Goal: Transaction & Acquisition: Purchase product/service

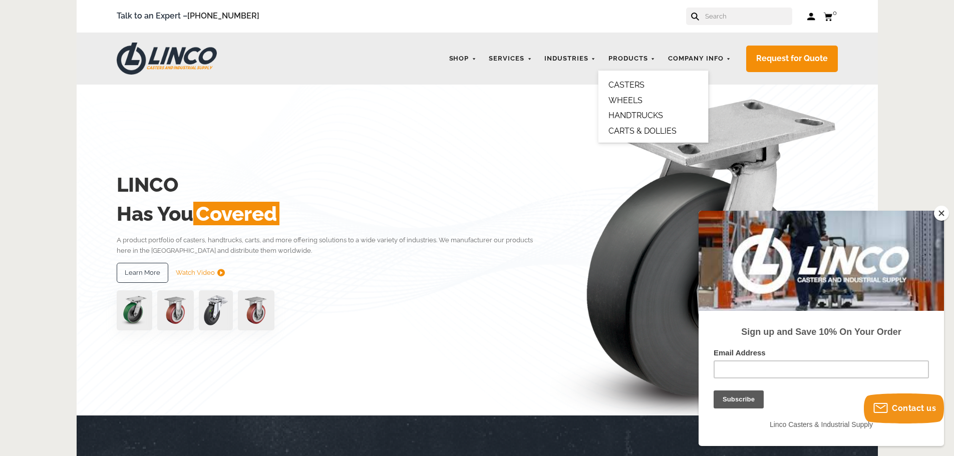
click at [635, 84] on link "CASTERS" at bounding box center [626, 85] width 36 height 10
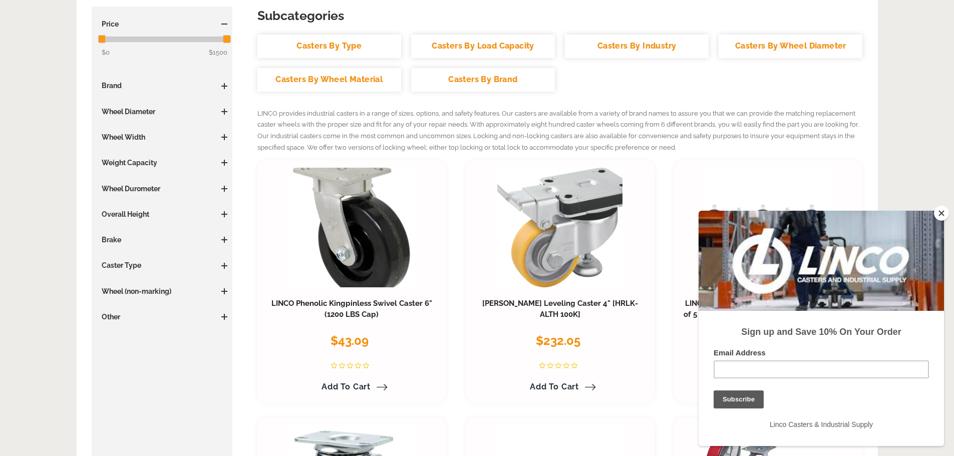
scroll to position [250, 0]
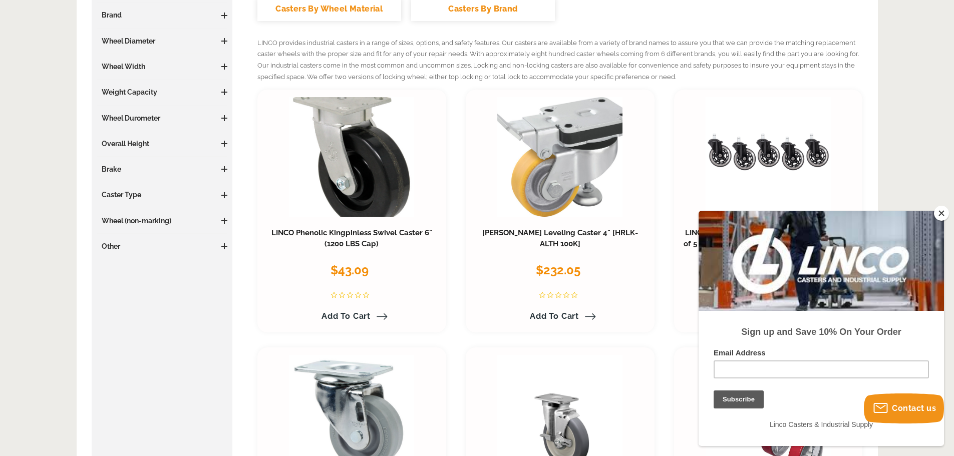
click at [936, 214] on button "Close" at bounding box center [941, 213] width 15 height 15
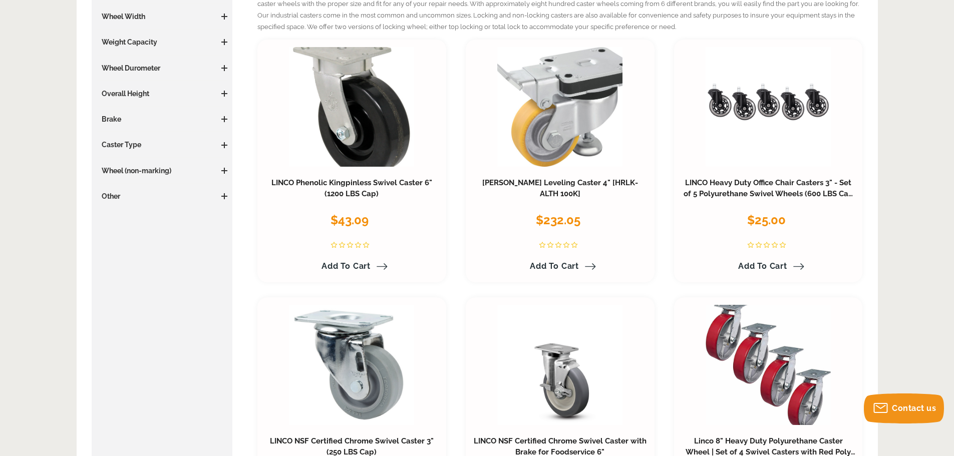
scroll to position [0, 0]
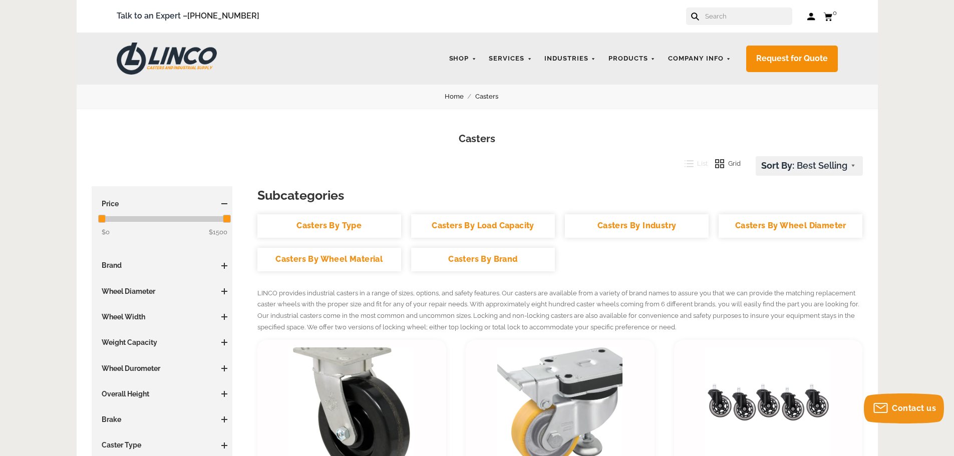
click at [125, 289] on h3 "Wheel Diameter" at bounding box center [162, 291] width 131 height 10
click at [224, 290] on span at bounding box center [224, 291] width 1 height 6
click at [142, 352] on link "5.01 - 6 Inches (16)" at bounding box center [165, 355] width 126 height 11
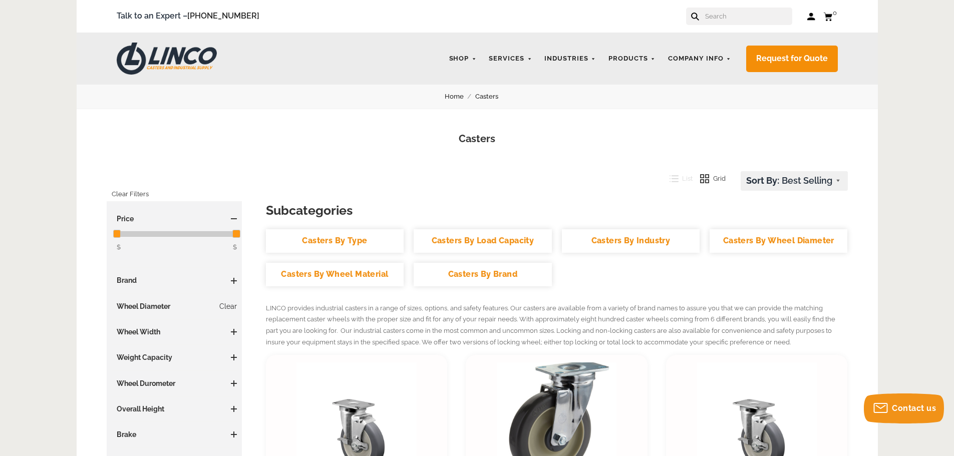
click at [150, 329] on h3 "Wheel Width" at bounding box center [175, 332] width 126 height 10
click at [233, 328] on h3 "Wheel Width" at bounding box center [175, 332] width 126 height 10
click at [234, 332] on span at bounding box center [234, 332] width 6 height 6
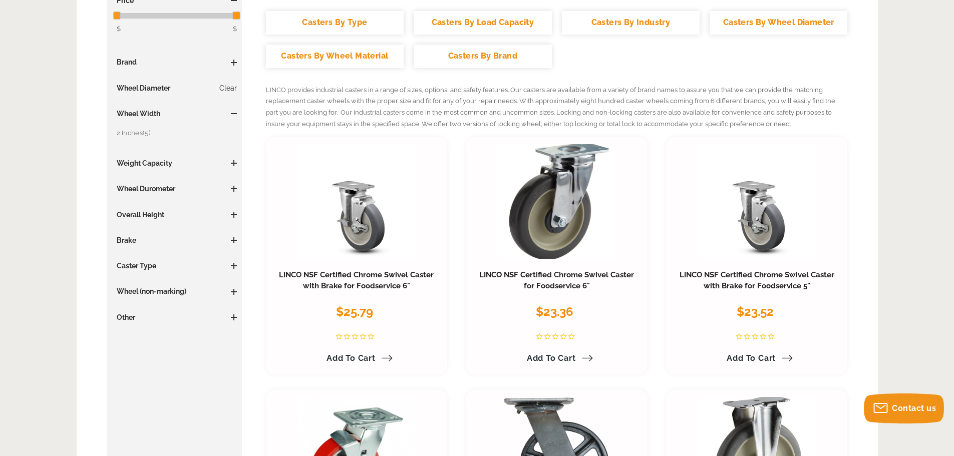
scroll to position [100, 0]
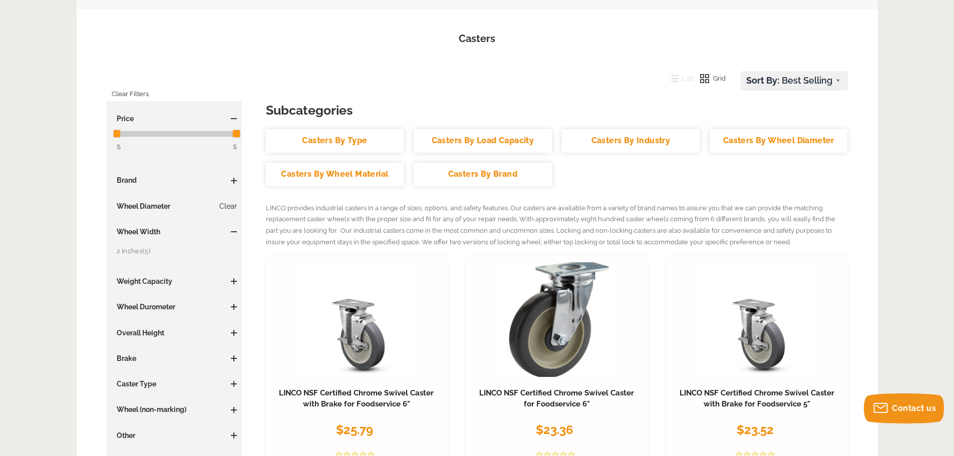
click at [232, 203] on link "Clear" at bounding box center [228, 206] width 18 height 10
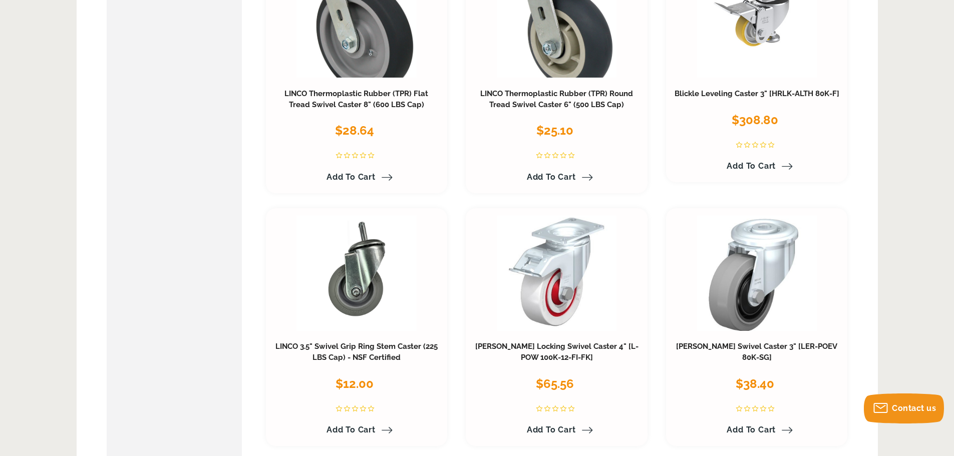
scroll to position [4256, 0]
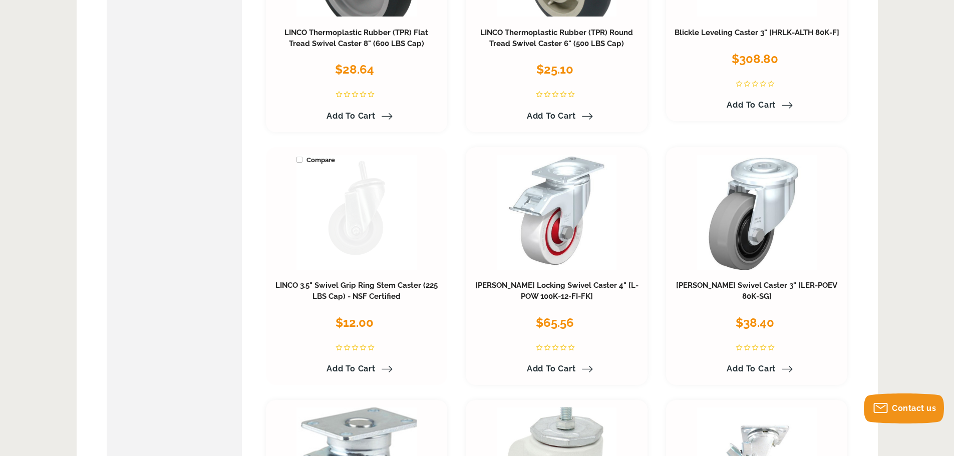
click at [370, 228] on link at bounding box center [356, 212] width 120 height 115
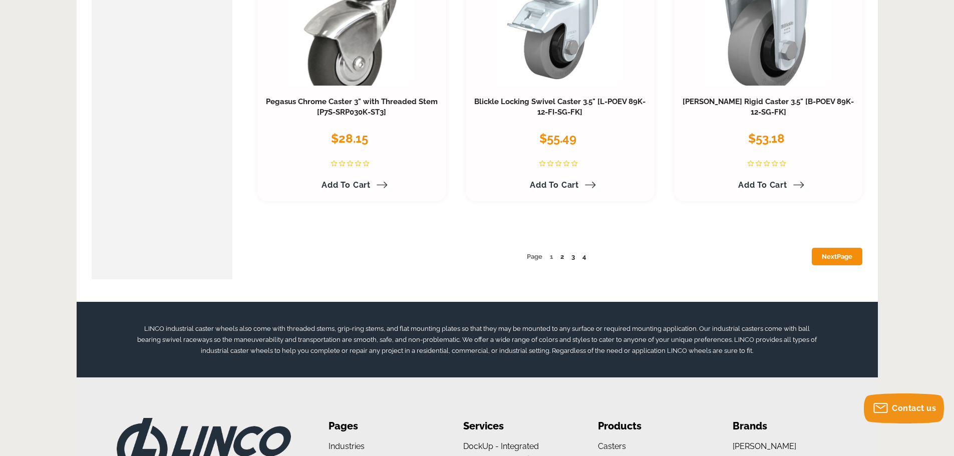
scroll to position [5358, 0]
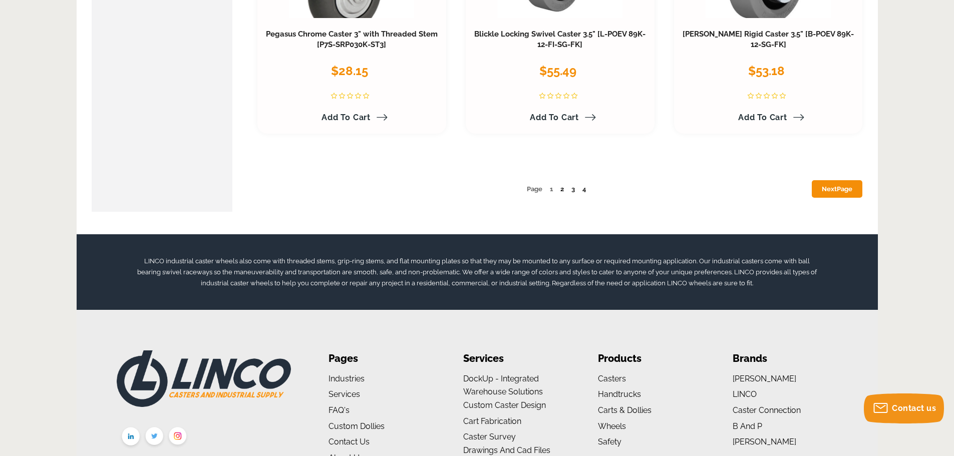
click at [561, 188] on link "2" at bounding box center [562, 189] width 4 height 8
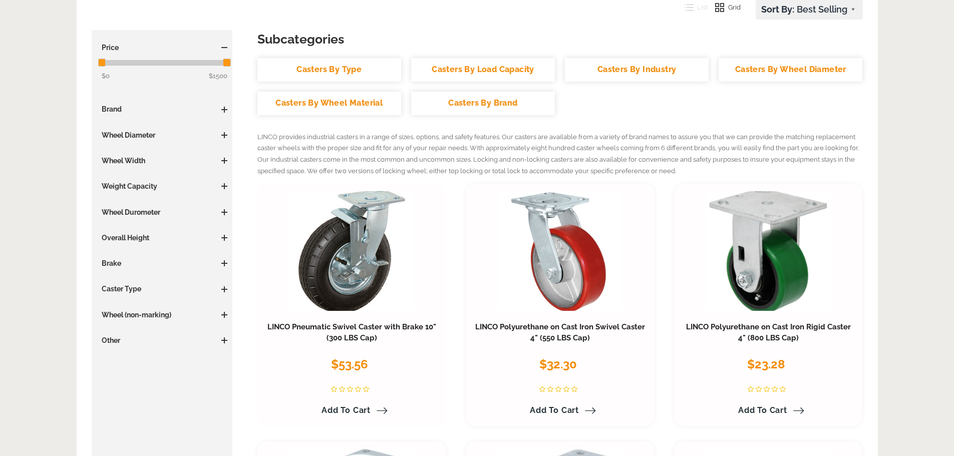
scroll to position [300, 0]
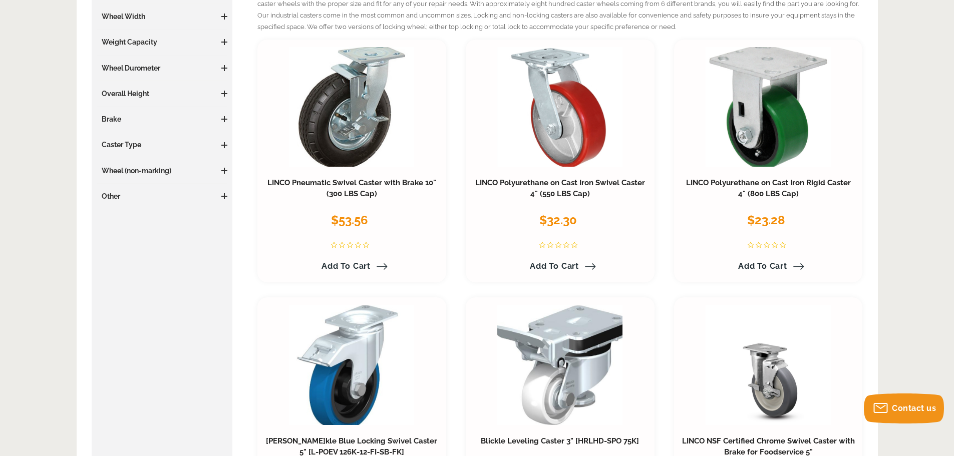
click at [225, 145] on span at bounding box center [224, 145] width 6 height 1
click at [117, 208] on link "Swivel (138)" at bounding box center [165, 209] width 126 height 11
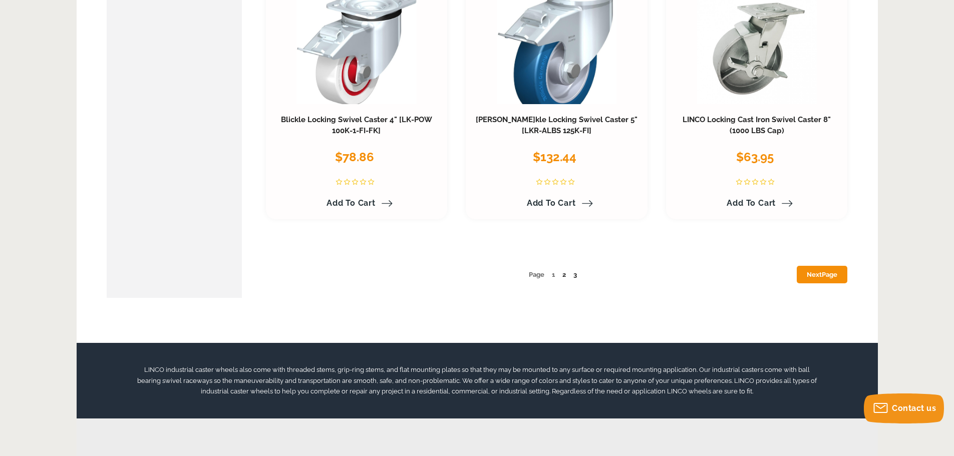
scroll to position [5258, 0]
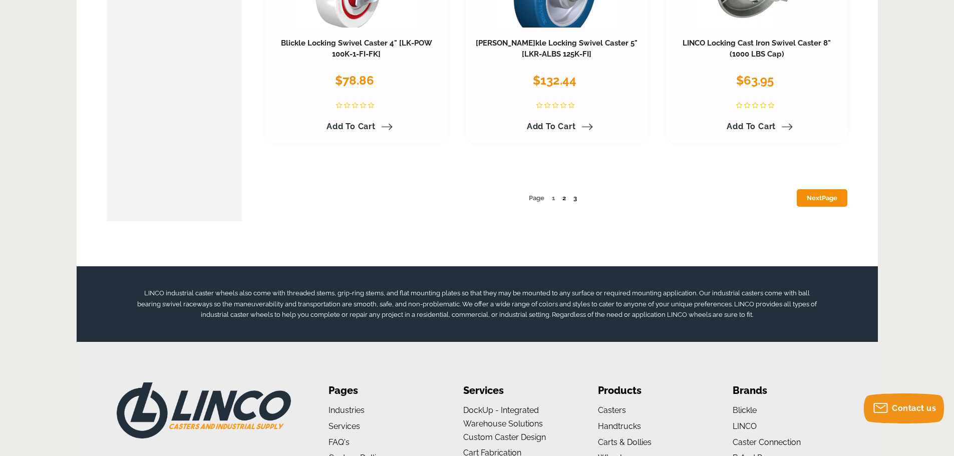
click at [564, 200] on link "2" at bounding box center [564, 198] width 4 height 8
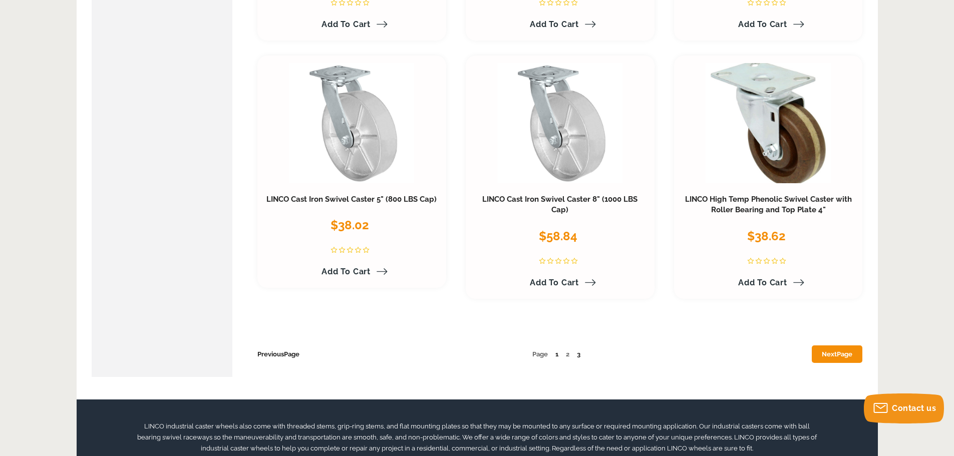
scroll to position [5208, 0]
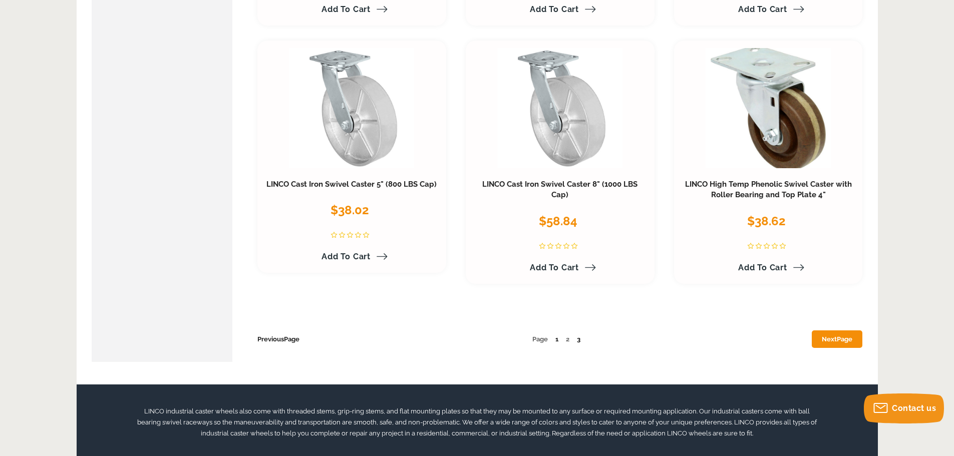
click at [579, 336] on link "3" at bounding box center [579, 340] width 4 height 8
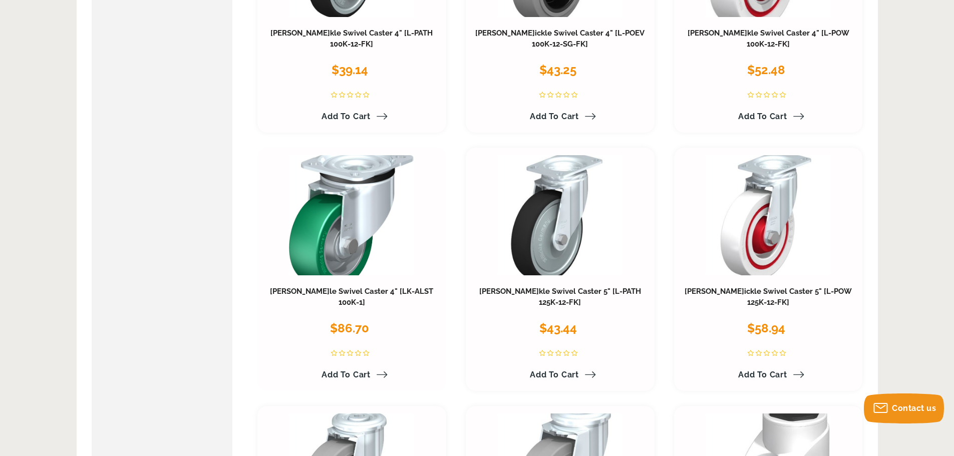
scroll to position [4357, 0]
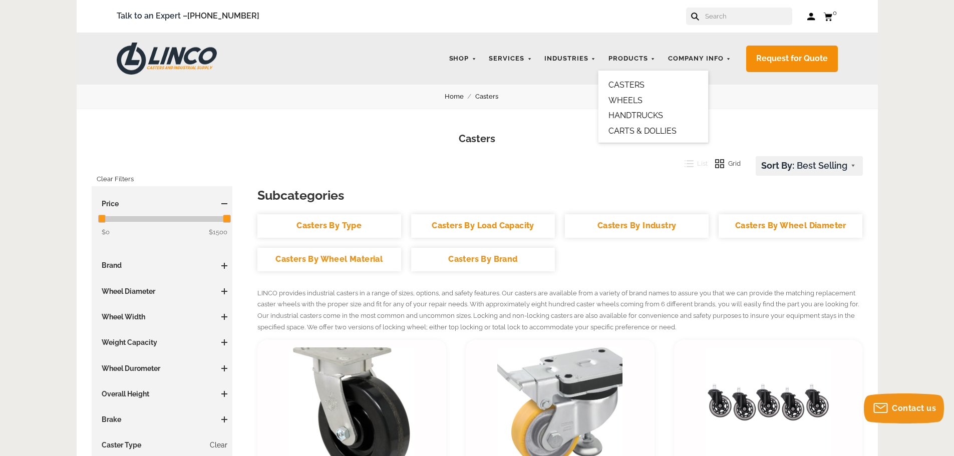
click at [629, 133] on link "CARTS & DOLLIES" at bounding box center [642, 131] width 68 height 10
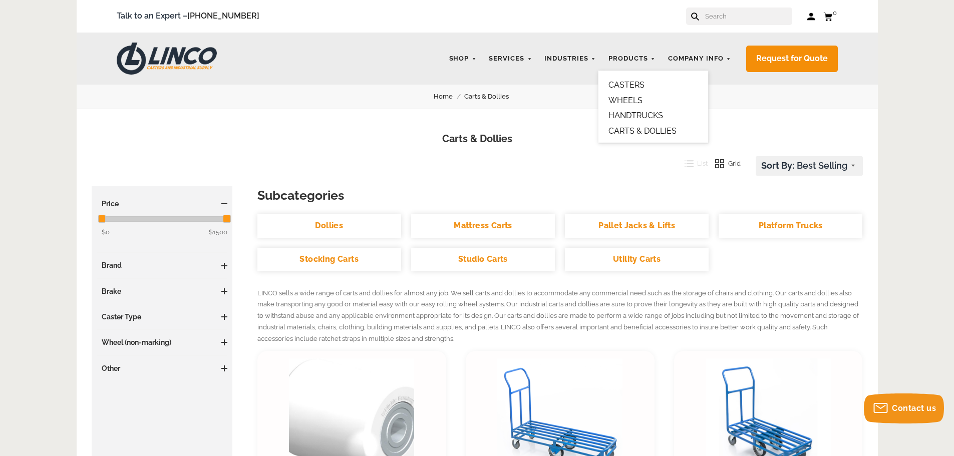
click at [625, 84] on link "CASTERS" at bounding box center [626, 85] width 36 height 10
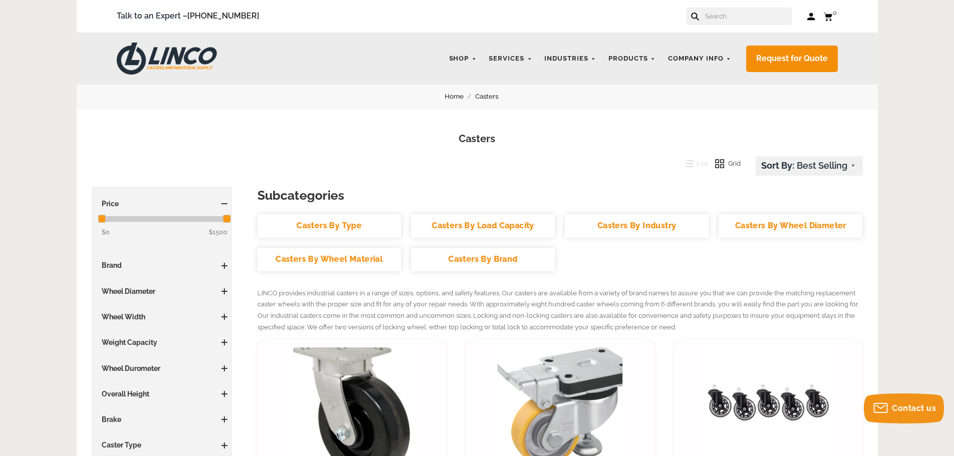
click at [356, 226] on link "Casters By Type" at bounding box center [329, 226] width 144 height 24
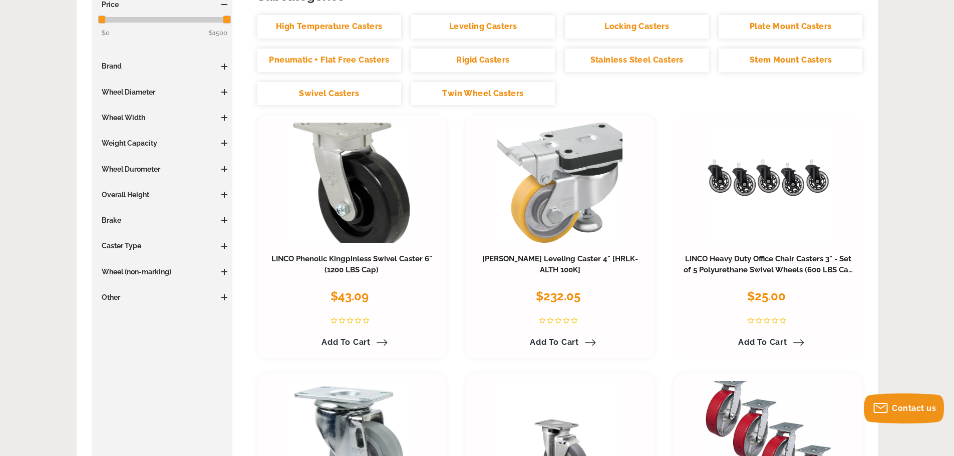
scroll to position [200, 0]
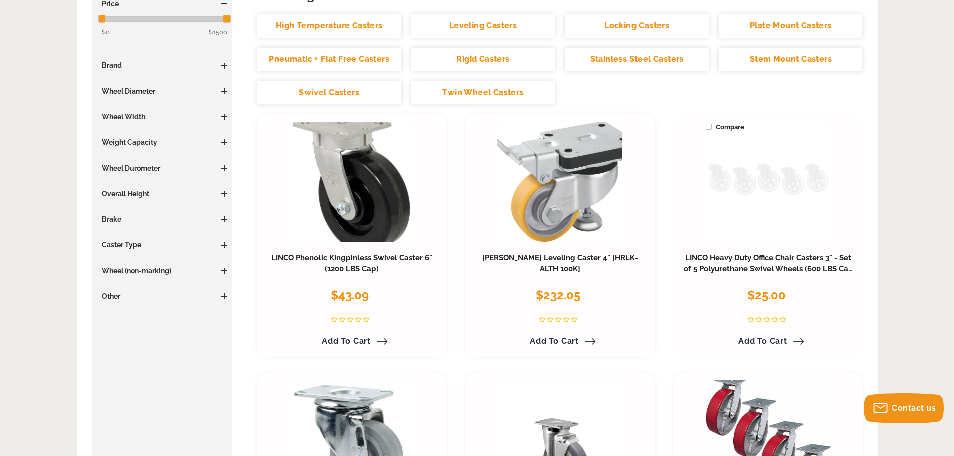
click at [762, 189] on link at bounding box center [768, 182] width 125 height 120
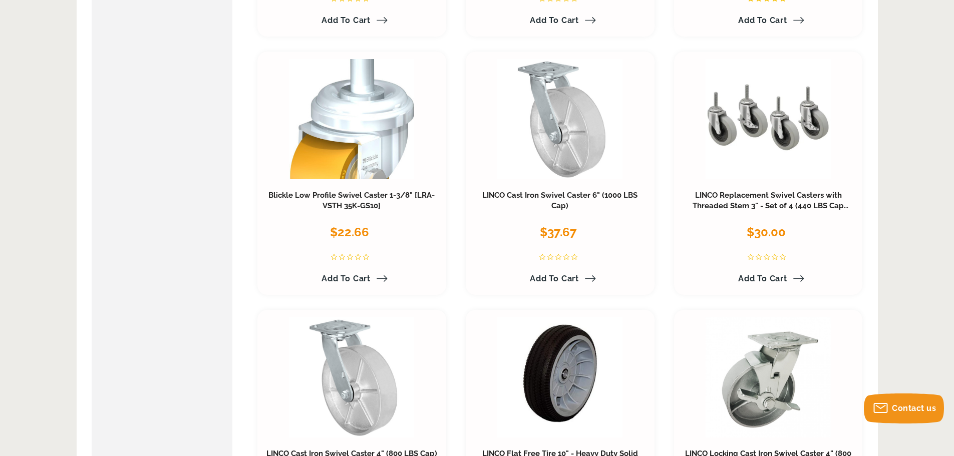
scroll to position [1302, 0]
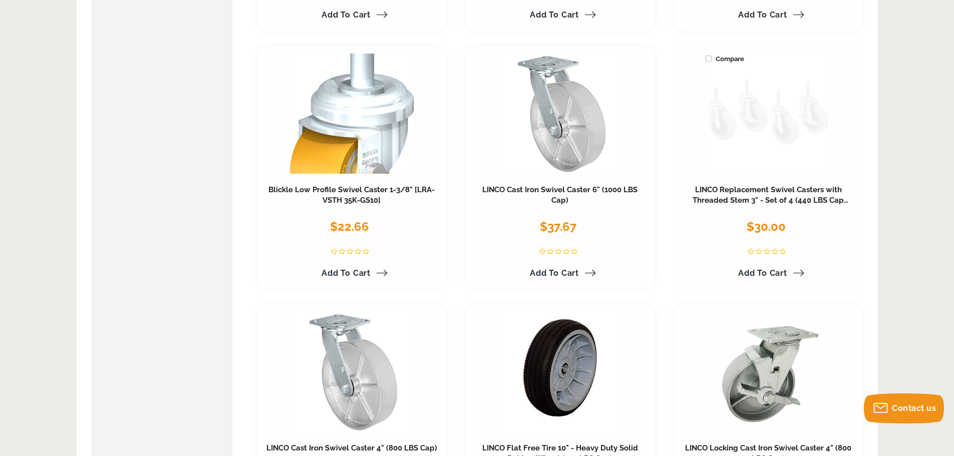
click at [753, 109] on link at bounding box center [768, 114] width 125 height 120
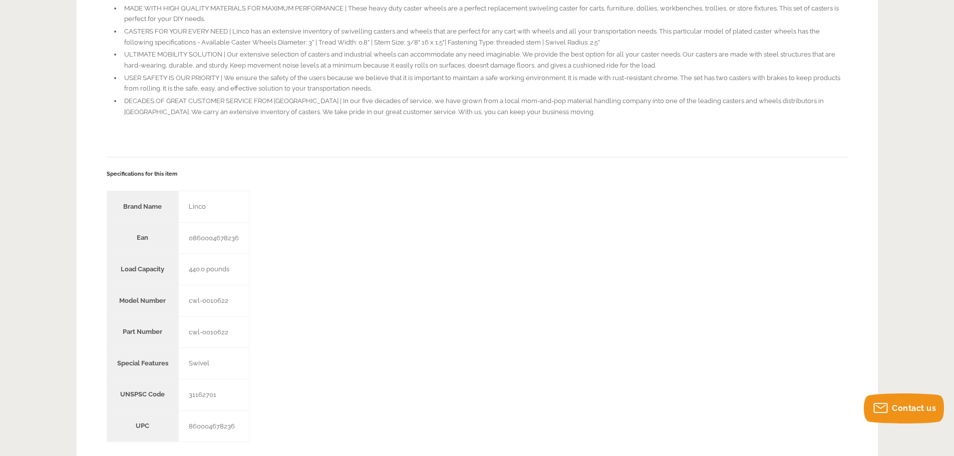
scroll to position [1102, 0]
